Goal: Submit feedback/report problem: Provide input to the site owners about the experience or issues

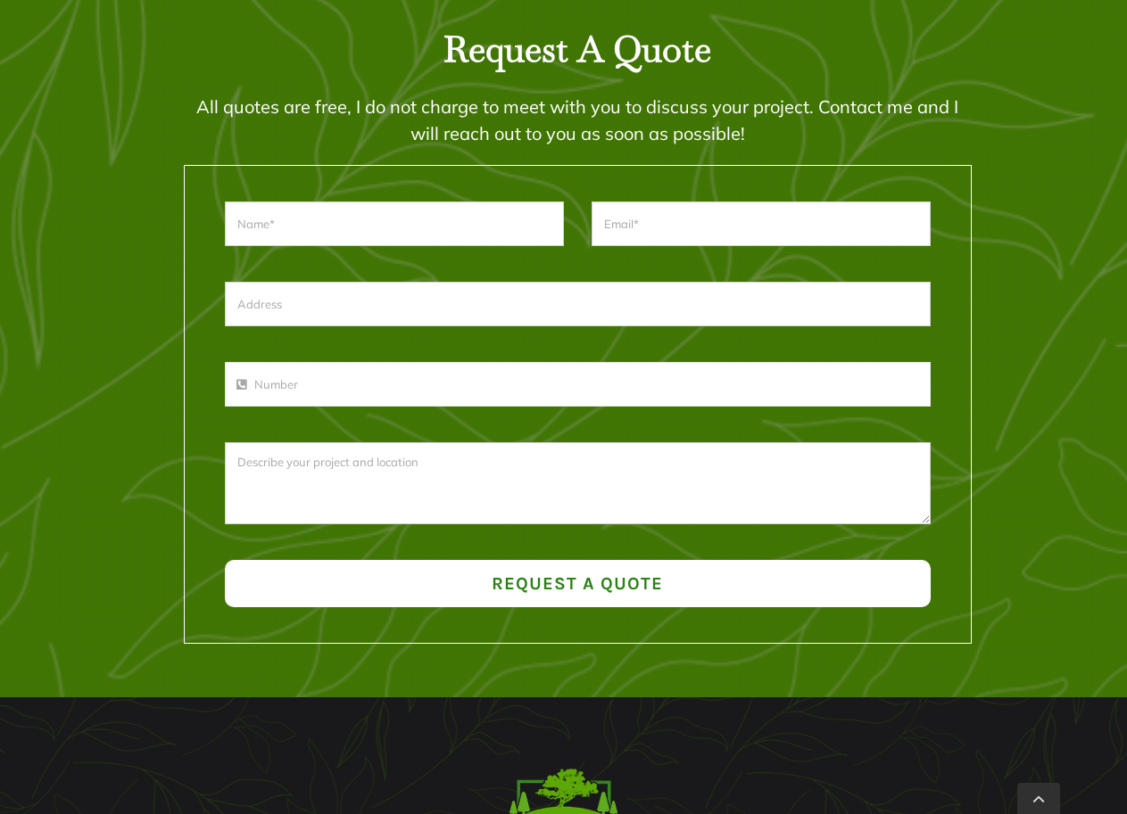
scroll to position [2414, 0]
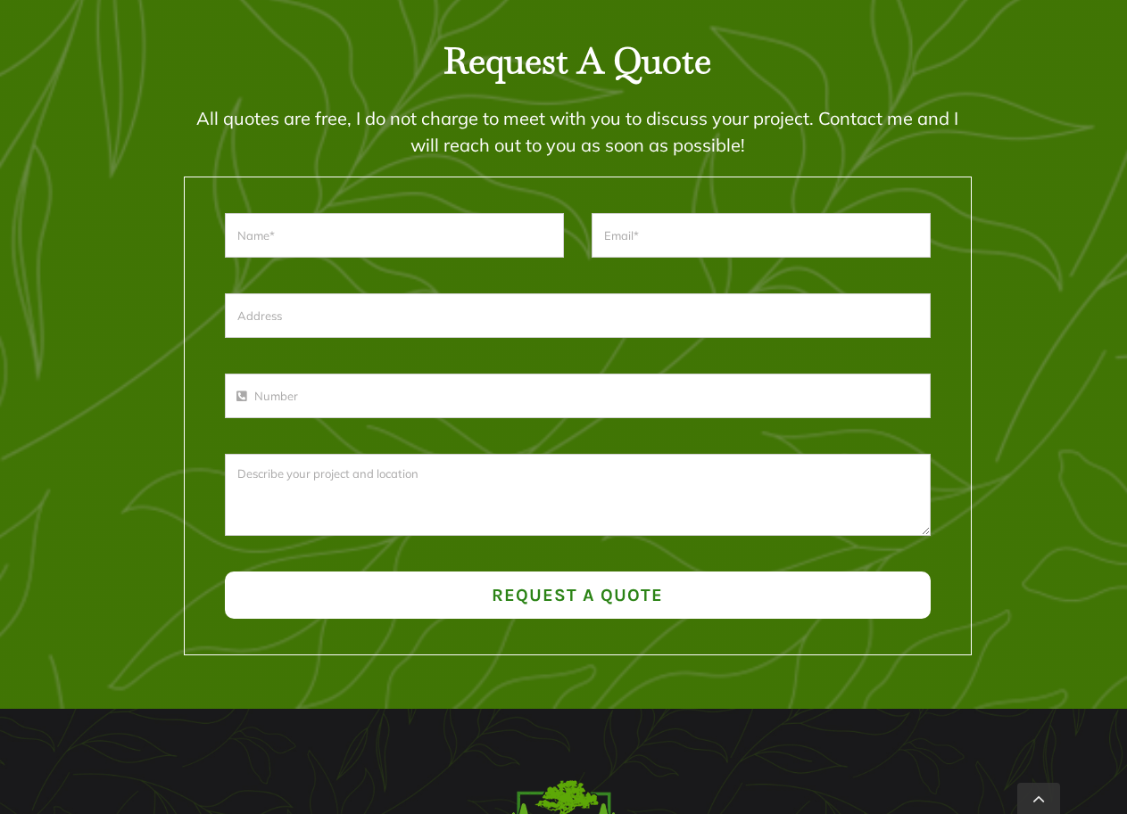
click at [508, 219] on input "text" at bounding box center [394, 235] width 339 height 45
type input "[PERSON_NAME]"
type input "[EMAIL_ADDRESS][DOMAIN_NAME]"
type input "-"
click at [423, 483] on textarea at bounding box center [578, 495] width 706 height 82
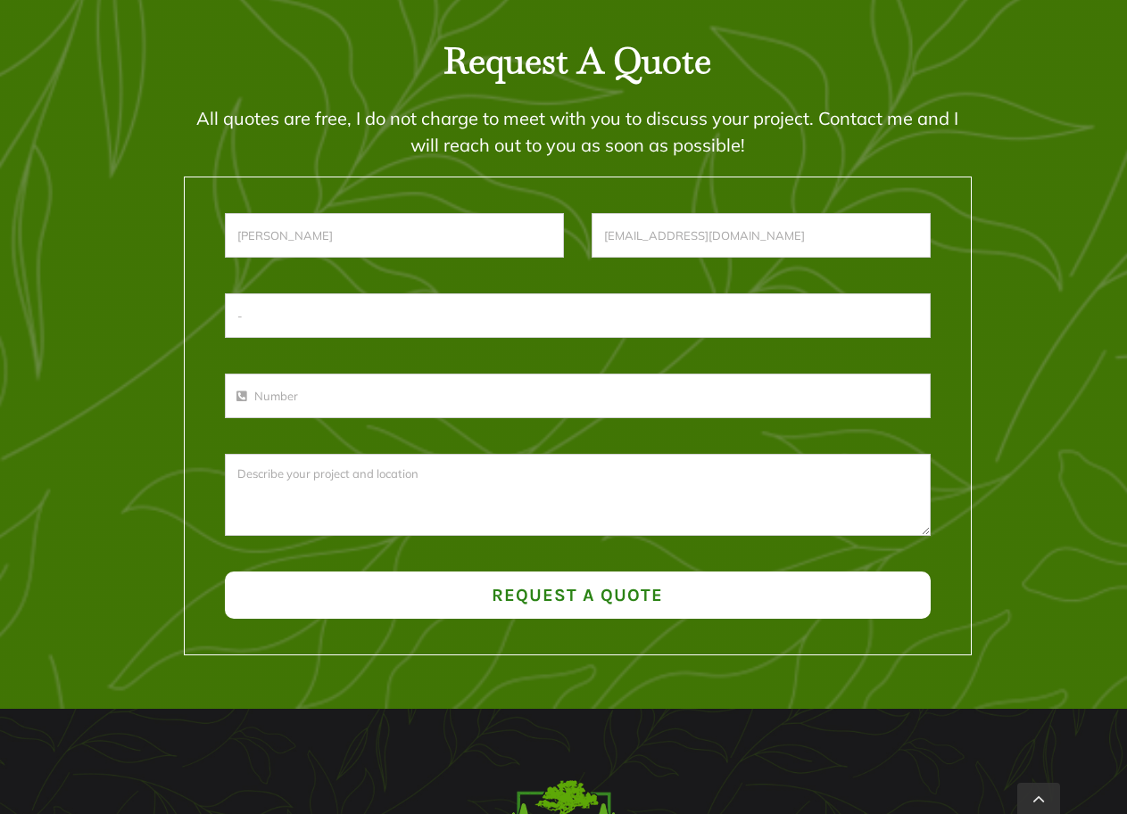
paste textarea "Hello, I would like to offer some suggestions for your website. No cost, no cat…"
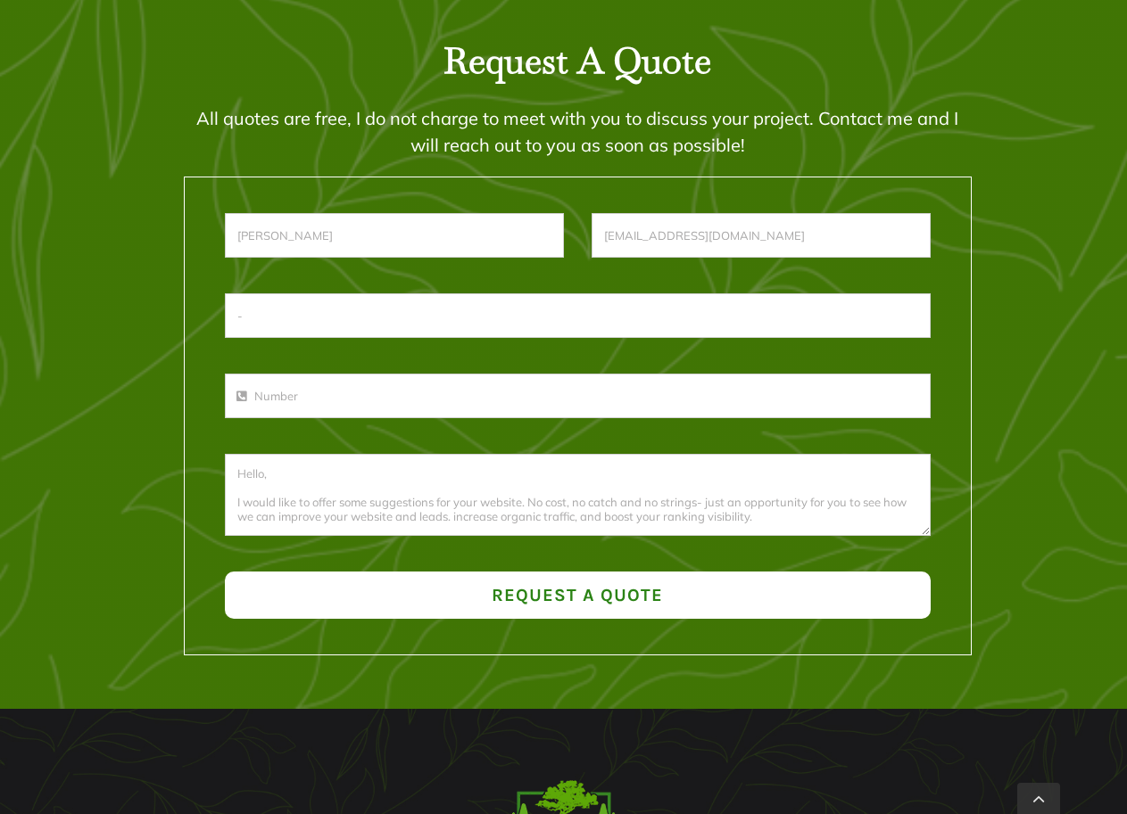
scroll to position [60, 0]
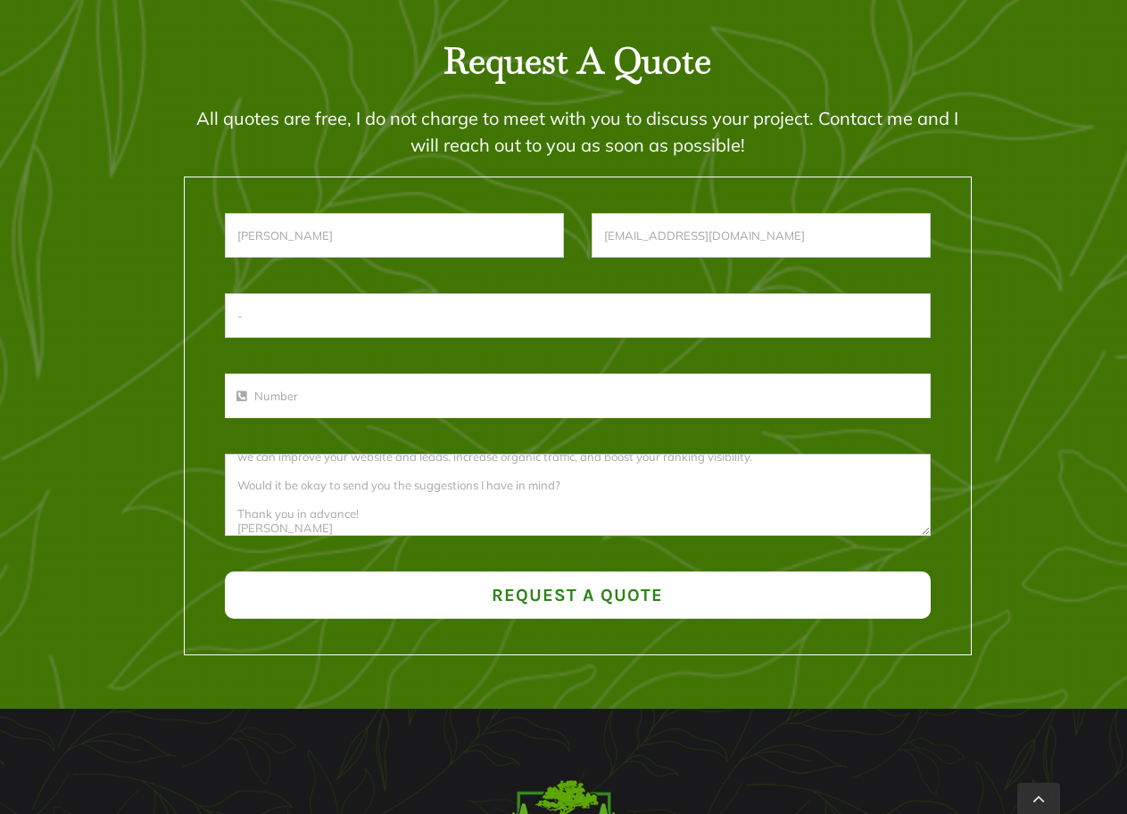
type textarea "Hello, I would like to offer some suggestions for your website. No cost, no cat…"
click at [519, 399] on input "phone-number" at bounding box center [578, 396] width 706 height 45
type input "3395557432"
click at [641, 616] on button "Request a Quote" at bounding box center [578, 595] width 706 height 47
click at [657, 603] on button "Request a Quote" at bounding box center [578, 595] width 706 height 47
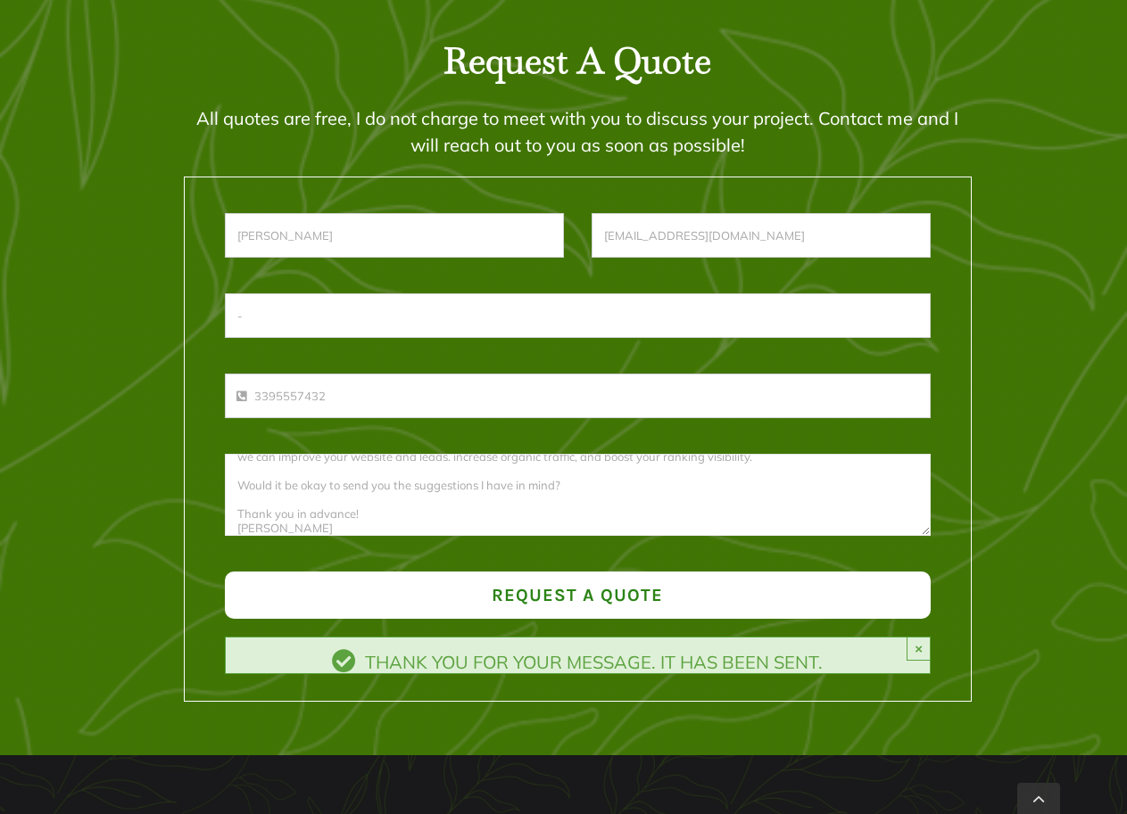
scroll to position [0, 0]
